Goal: Task Accomplishment & Management: Use online tool/utility

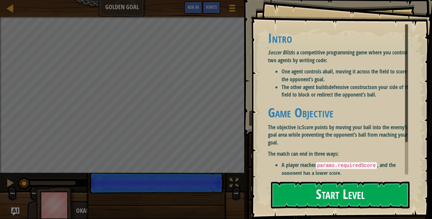
click at [341, 188] on button "Start Level" at bounding box center [340, 194] width 139 height 27
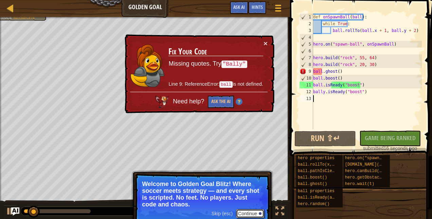
click at [248, 211] on button "Continue" at bounding box center [250, 213] width 28 height 9
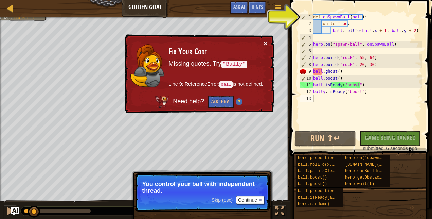
click at [266, 42] on button "×" at bounding box center [266, 43] width 4 height 7
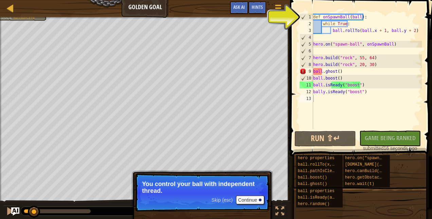
click at [258, 195] on p "Skip (esc) Continue You control your ball with independent thread." at bounding box center [202, 192] width 135 height 38
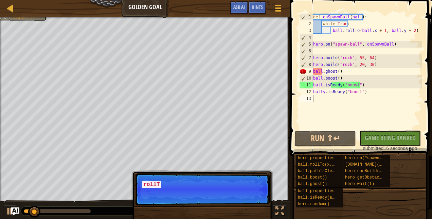
click at [256, 199] on p "Skip (esc) Continue rollT" at bounding box center [202, 189] width 135 height 32
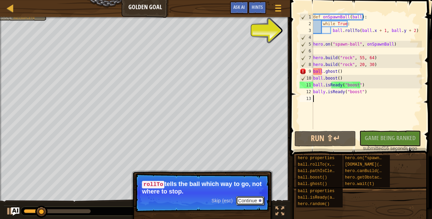
click at [256, 199] on button "Continue" at bounding box center [250, 200] width 28 height 9
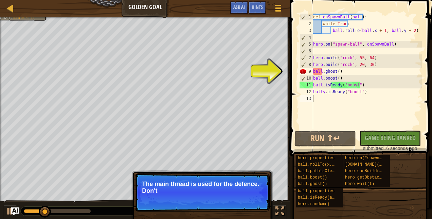
click at [256, 199] on p "Skip (esc) Continue The main thread is used for the defence. Don't" at bounding box center [202, 192] width 135 height 38
click at [256, 201] on p "Skip (esc) Continue The main thread is used for the defence. Don't let them get…" at bounding box center [202, 192] width 135 height 38
click at [256, 201] on button "Continue" at bounding box center [250, 199] width 28 height 9
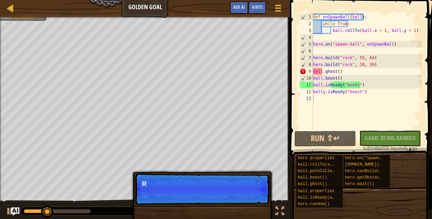
click at [256, 201] on p "Skip (esc) Continue Read th" at bounding box center [202, 188] width 135 height 31
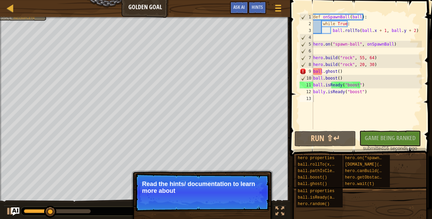
click at [256, 196] on p "Skip (esc) Continue Read the hints/ documentation to learn more about" at bounding box center [202, 192] width 135 height 38
click at [256, 197] on p "Skip (esc) Continue Read the hints/ documentation to learn more about the" at bounding box center [202, 192] width 135 height 38
click at [256, 197] on button "Continue" at bounding box center [250, 199] width 28 height 9
click at [256, 197] on div "Skip (esc) Continue Read the hints/ documentation to learn more about the game." at bounding box center [203, 220] width 142 height 101
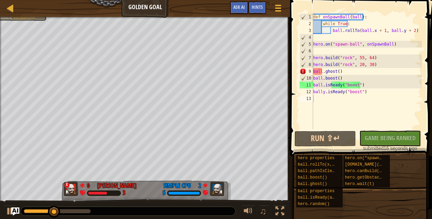
drag, startPoint x: 256, startPoint y: 197, endPoint x: 329, endPoint y: 103, distance: 118.4
click at [329, 103] on div "Ladder Golden Goal Game Menu Done Hints Ask AI 1 הההההההההההההההההההההההההההההה…" at bounding box center [216, 109] width 432 height 219
click at [329, 103] on div "def onSpawnBall ( ball ) : while True : ball . rollTo ( ball . x + 1 , ball . y…" at bounding box center [367, 78] width 110 height 129
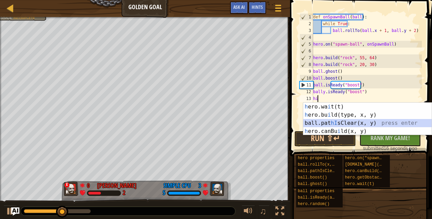
click at [342, 122] on div "h ero.wa i t(t) press enter h ero.bu i ld(type, x, y) press enter ball.[PERSON_…" at bounding box center [367, 127] width 129 height 49
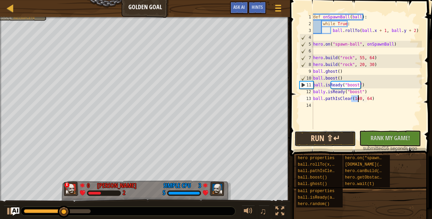
click at [339, 139] on button "Run ⇧↵" at bounding box center [326, 139] width 62 height 16
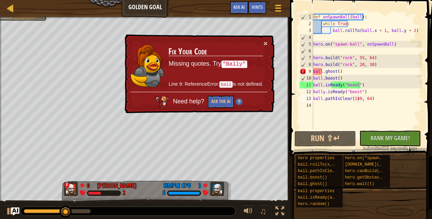
click at [268, 42] on div "× Fix Your Code Missing quotes. Try "Bally" Line 9: ReferenceError: ball is not…" at bounding box center [198, 73] width 151 height 79
click at [266, 43] on button "×" at bounding box center [266, 43] width 4 height 7
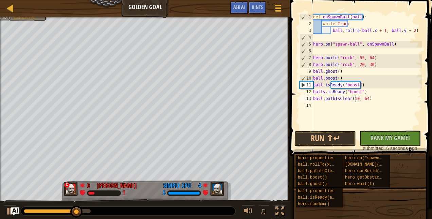
scroll to position [3, 4]
click at [339, 138] on button "Run ⇧↵" at bounding box center [326, 139] width 62 height 16
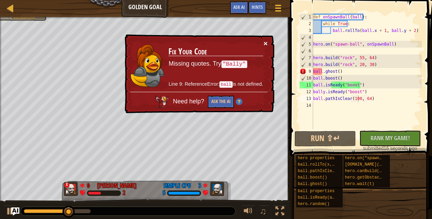
click at [266, 43] on button "×" at bounding box center [266, 43] width 4 height 7
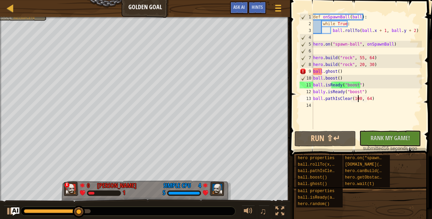
click at [321, 100] on div "def onSpawnBall ( ball ) : while True : ball . rollTo ( ball . x + 1 , ball . y…" at bounding box center [367, 78] width 110 height 129
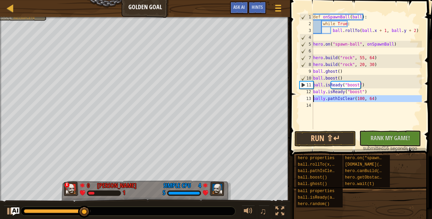
click at [313, 100] on div "13" at bounding box center [307, 98] width 14 height 7
click at [316, 98] on div "def onSpawnBall ( ball ) : while True : ball . rollTo ( ball . x + 1 , ball . y…" at bounding box center [367, 78] width 110 height 129
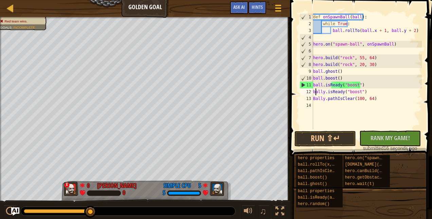
click at [315, 92] on div "def onSpawnBall ( ball ) : while True : ball . rollTo ( ball . x + 1 , ball . y…" at bounding box center [367, 78] width 110 height 129
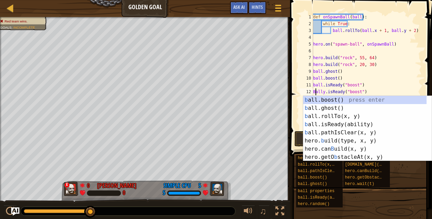
type textarea "Bally.isReady("boost")"
click at [359, 193] on div "hero properties ball.rollTo(x, y) ball.pathIsClear(x, y) ball.boost() ball.ghos…" at bounding box center [362, 181] width 132 height 53
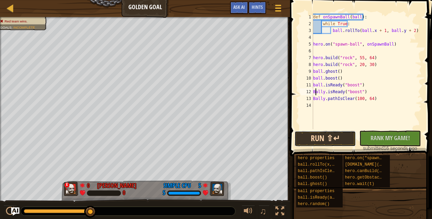
click at [338, 139] on button "Run ⇧↵" at bounding box center [326, 139] width 62 height 16
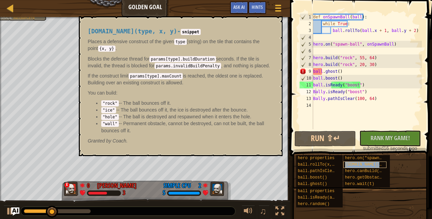
click at [364, 163] on span "[DOMAIN_NAME](type, x, y)" at bounding box center [375, 164] width 61 height 5
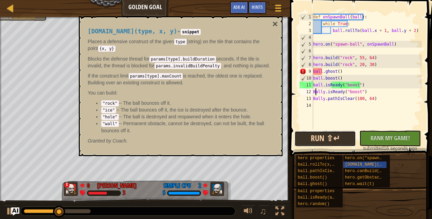
click at [344, 140] on button "Run ⇧↵" at bounding box center [326, 139] width 62 height 16
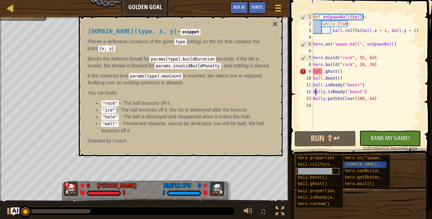
click at [322, 169] on span "ball.pathIsClear(x, y)" at bounding box center [325, 171] width 54 height 5
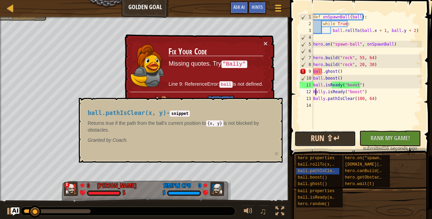
click at [325, 142] on button "Run ⇧↵" at bounding box center [326, 139] width 62 height 16
click at [266, 41] on button "×" at bounding box center [266, 43] width 4 height 7
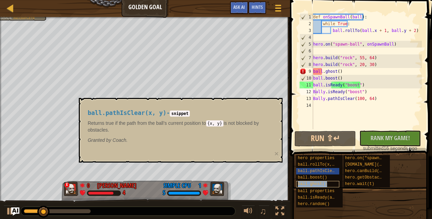
click at [336, 181] on div "ball.ghost()" at bounding box center [317, 184] width 43 height 6
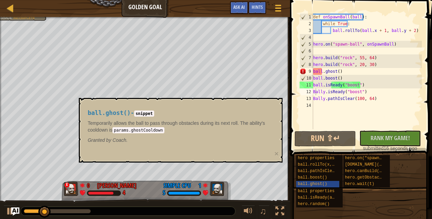
click at [352, 187] on div "hero properties ball.rollTo(x, y) ball.pathIsClear(x, y) ball.boost() ball.ghos…" at bounding box center [362, 181] width 132 height 53
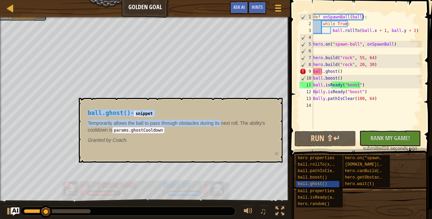
drag, startPoint x: 222, startPoint y: 122, endPoint x: 227, endPoint y: 188, distance: 66.2
click at [227, 0] on body "Ladder Golden Goal Game Menu Done Hints Ask AI 1 הההההההההההההההההההההההההההההה…" at bounding box center [216, 0] width 432 height 0
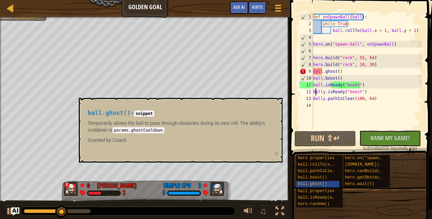
click at [316, 103] on div "def onSpawnBall ( ball ) : while True : ball . rollTo ( ball . x + 1 , ball . y…" at bounding box center [367, 78] width 110 height 129
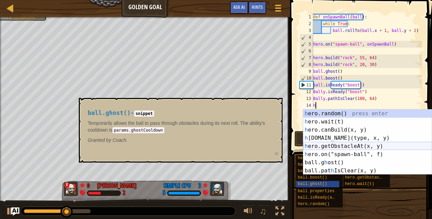
click at [345, 144] on div "h ero.random() press enter h ero.wait(t) press enter h ero.canBuild(x, y) press…" at bounding box center [367, 150] width 129 height 82
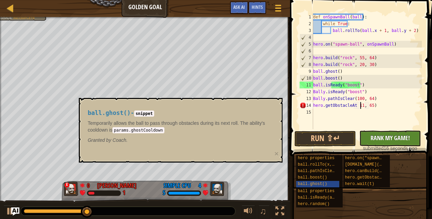
scroll to position [3, 4]
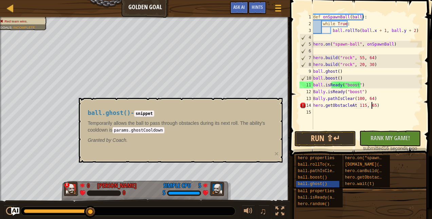
click at [371, 106] on div "def onSpawnBall ( ball ) : while True : ball . rollTo ( ball . x + 1 , ball . y…" at bounding box center [367, 78] width 110 height 129
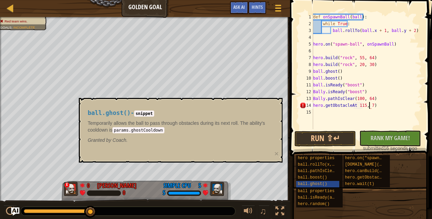
scroll to position [3, 5]
type textarea "hero.getObstacleAt 115, 76)"
click at [339, 137] on button "Run ⇧↵" at bounding box center [326, 139] width 62 height 16
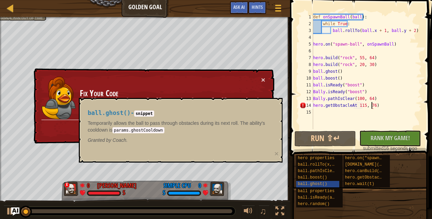
click at [237, 105] on div "ball.ghost() - snippet Temporarily allows the ball to pass through obstacles du…" at bounding box center [179, 126] width 192 height 47
click at [143, 111] on code "snippet" at bounding box center [144, 113] width 20 height 6
click at [322, 204] on span "hero.random()" at bounding box center [314, 204] width 32 height 5
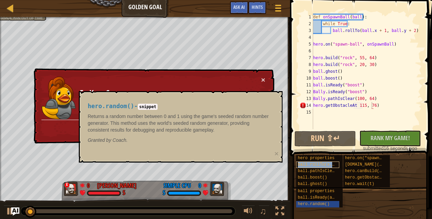
click at [330, 164] on span "ball.rollTo(x, y)" at bounding box center [318, 164] width 41 height 5
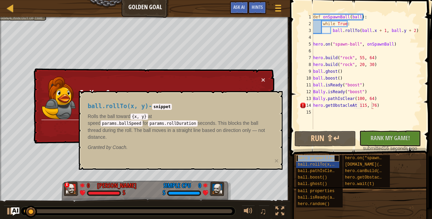
click at [324, 159] on span "hero properties" at bounding box center [316, 158] width 37 height 5
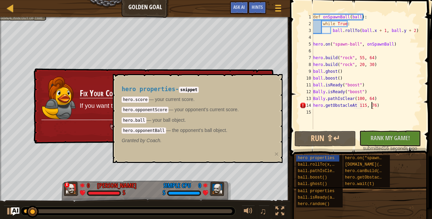
click at [189, 90] on code "snippet" at bounding box center [189, 90] width 20 height 6
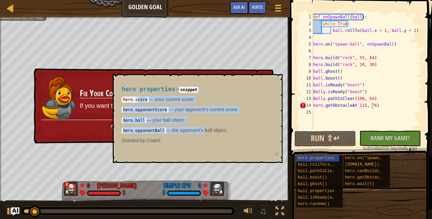
drag, startPoint x: 136, startPoint y: 101, endPoint x: 206, endPoint y: 125, distance: 73.9
click at [206, 125] on div "hero.score — your current score. hero.opponentScore — your opponent’s current s…" at bounding box center [196, 115] width 149 height 38
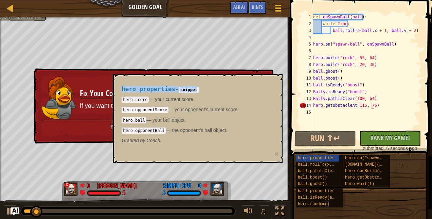
click at [240, 0] on body "Ladder Golden Goal Game Menu Done Hints Ask AI 1 הההההההההההההההההההההההההההההה…" at bounding box center [216, 0] width 432 height 0
drag, startPoint x: 246, startPoint y: 161, endPoint x: 291, endPoint y: 34, distance: 134.7
click at [291, 34] on span at bounding box center [361, 68] width 147 height 176
click at [243, 106] on p "hero.opponentScore — your opponent’s current score." at bounding box center [196, 109] width 149 height 7
click at [11, 6] on div at bounding box center [10, 8] width 8 height 8
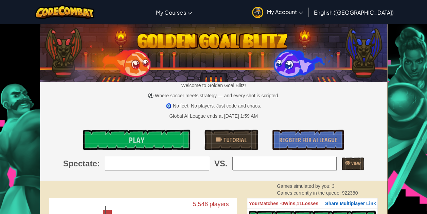
click at [158, 128] on div "Welcome to Golden Goal Blitz! ⚽ Where soccer meets strategy — and every shot is…" at bounding box center [213, 102] width 347 height 156
click at [158, 131] on link "Play" at bounding box center [136, 139] width 107 height 20
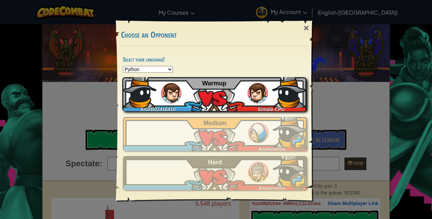
click at [234, 102] on div "AmirB02416415 Simple CPU Warmup" at bounding box center [214, 94] width 184 height 34
